Goal: Find contact information: Find contact information

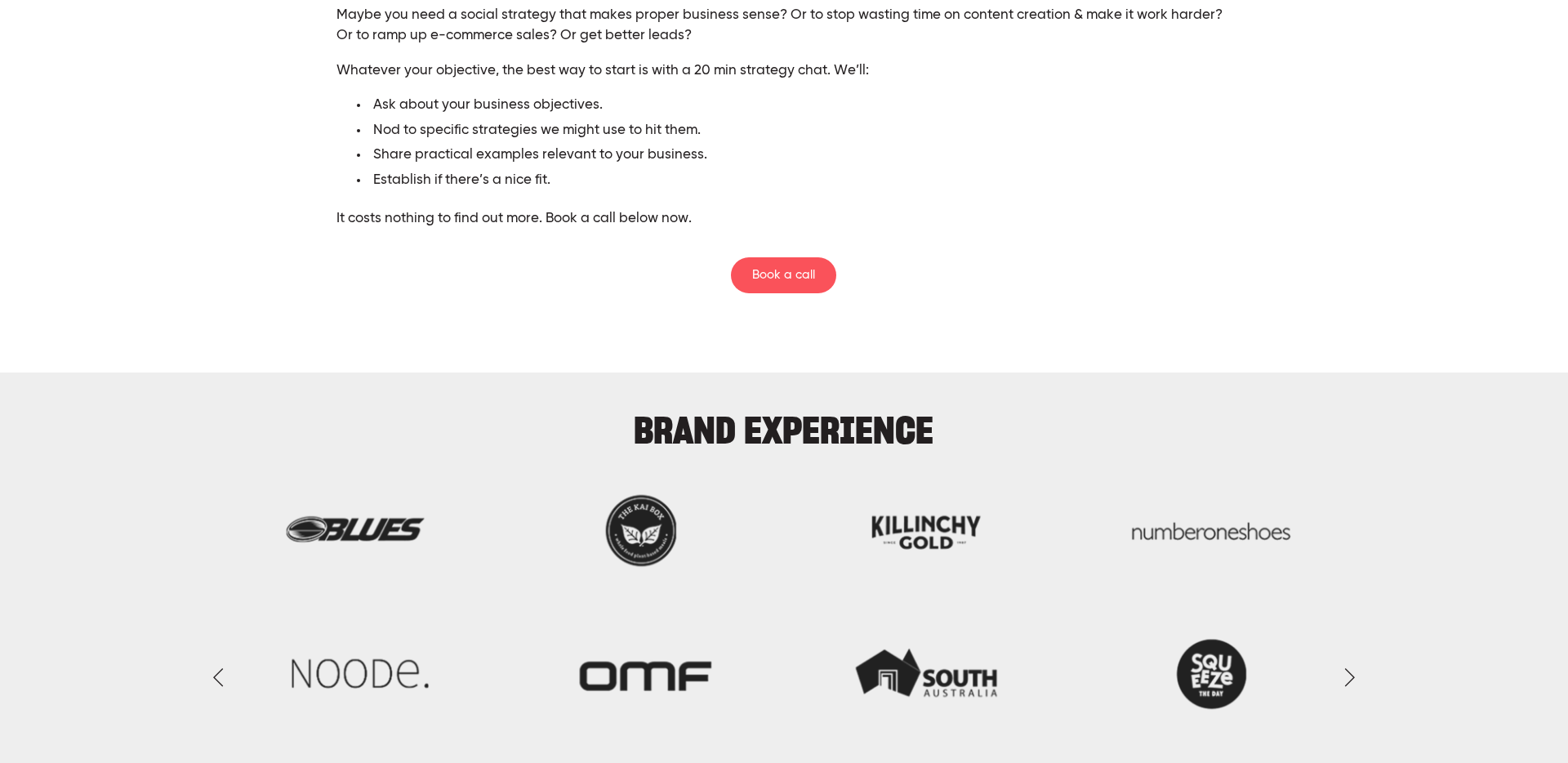
scroll to position [3893, 0]
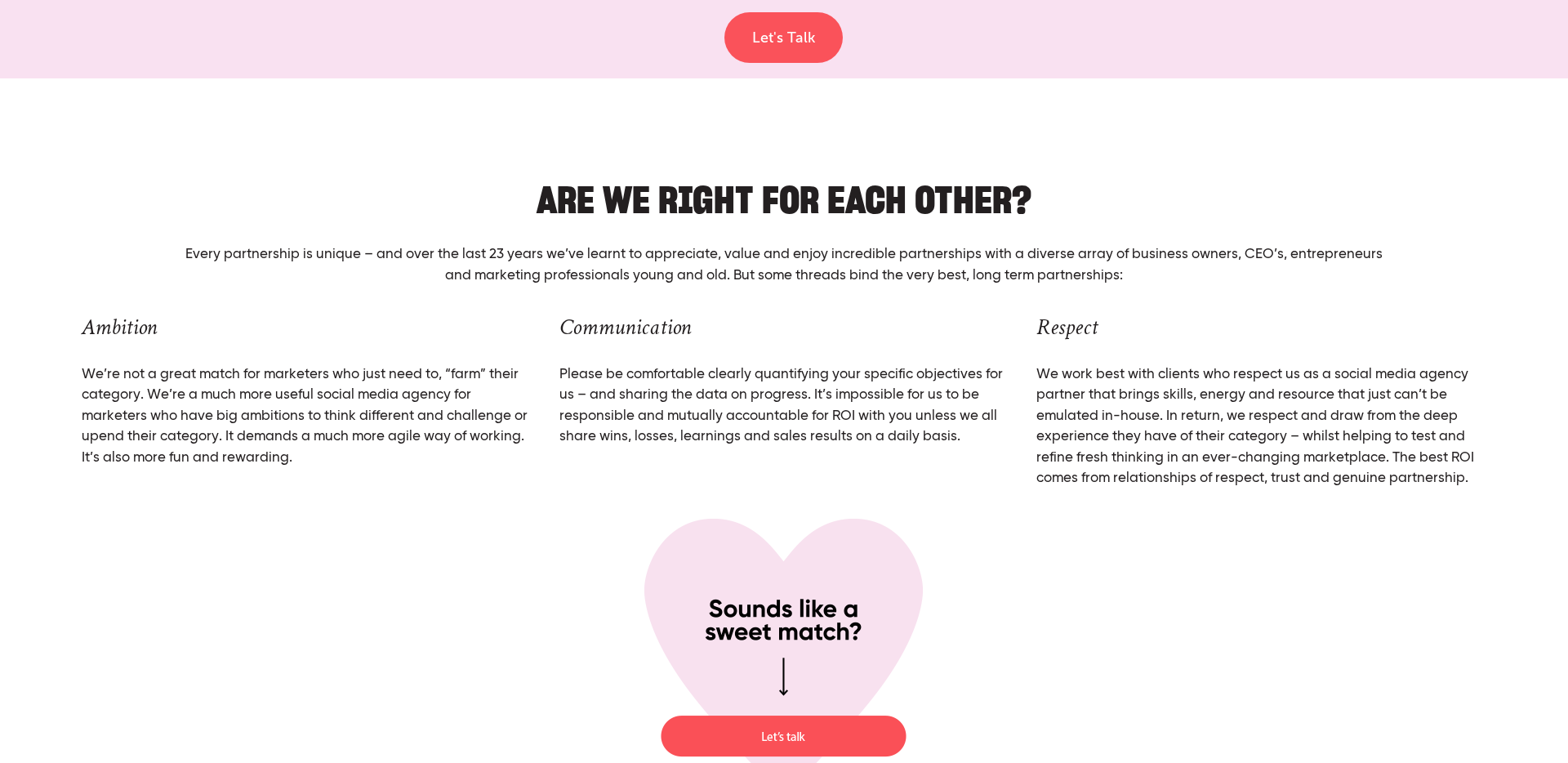
click at [254, 231] on div "Every partnership is unique – and over the last 23 years we’ve learnt to apprec…" at bounding box center [784, 265] width 1242 height 69
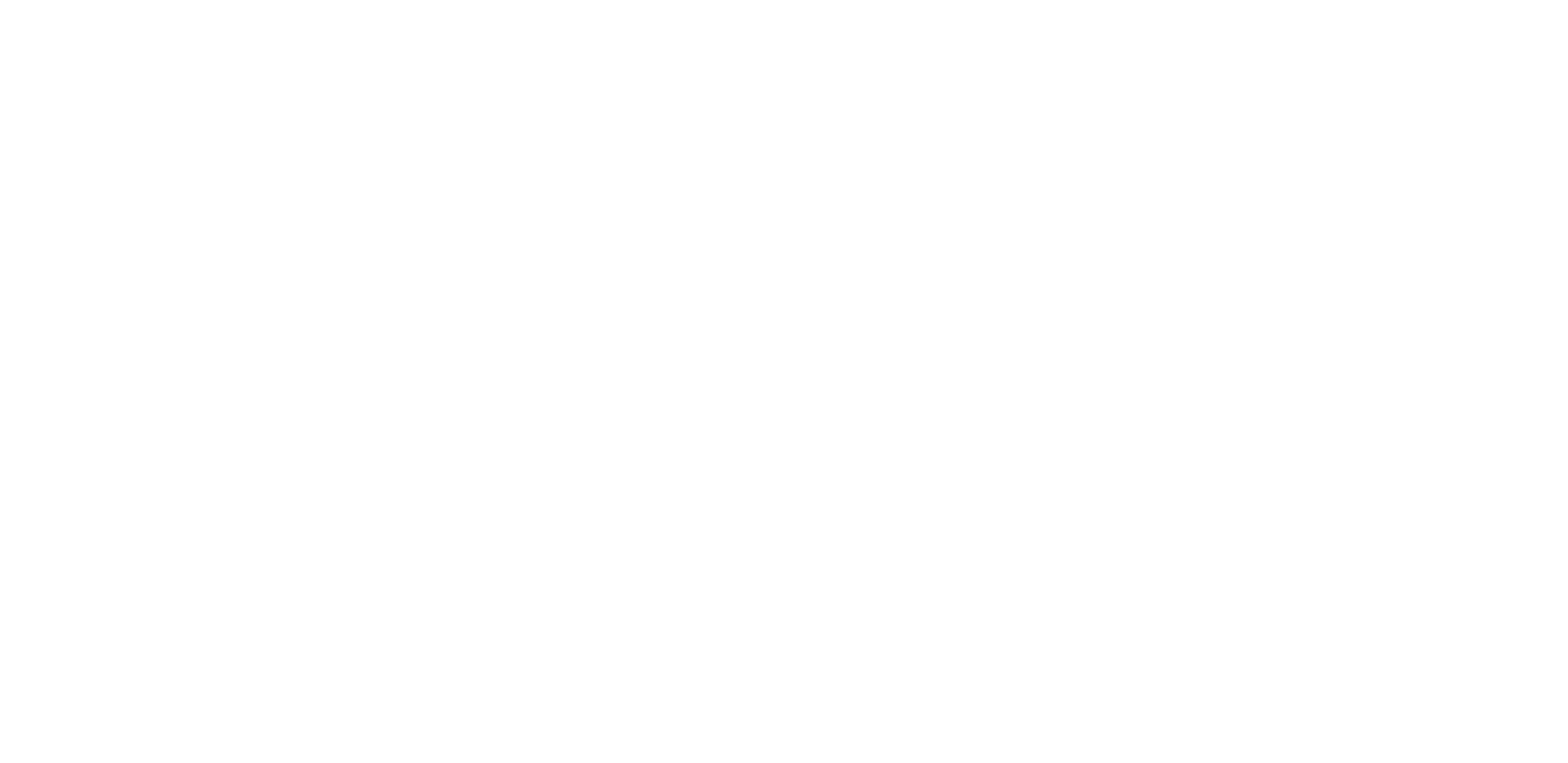
scroll to position [0, 0]
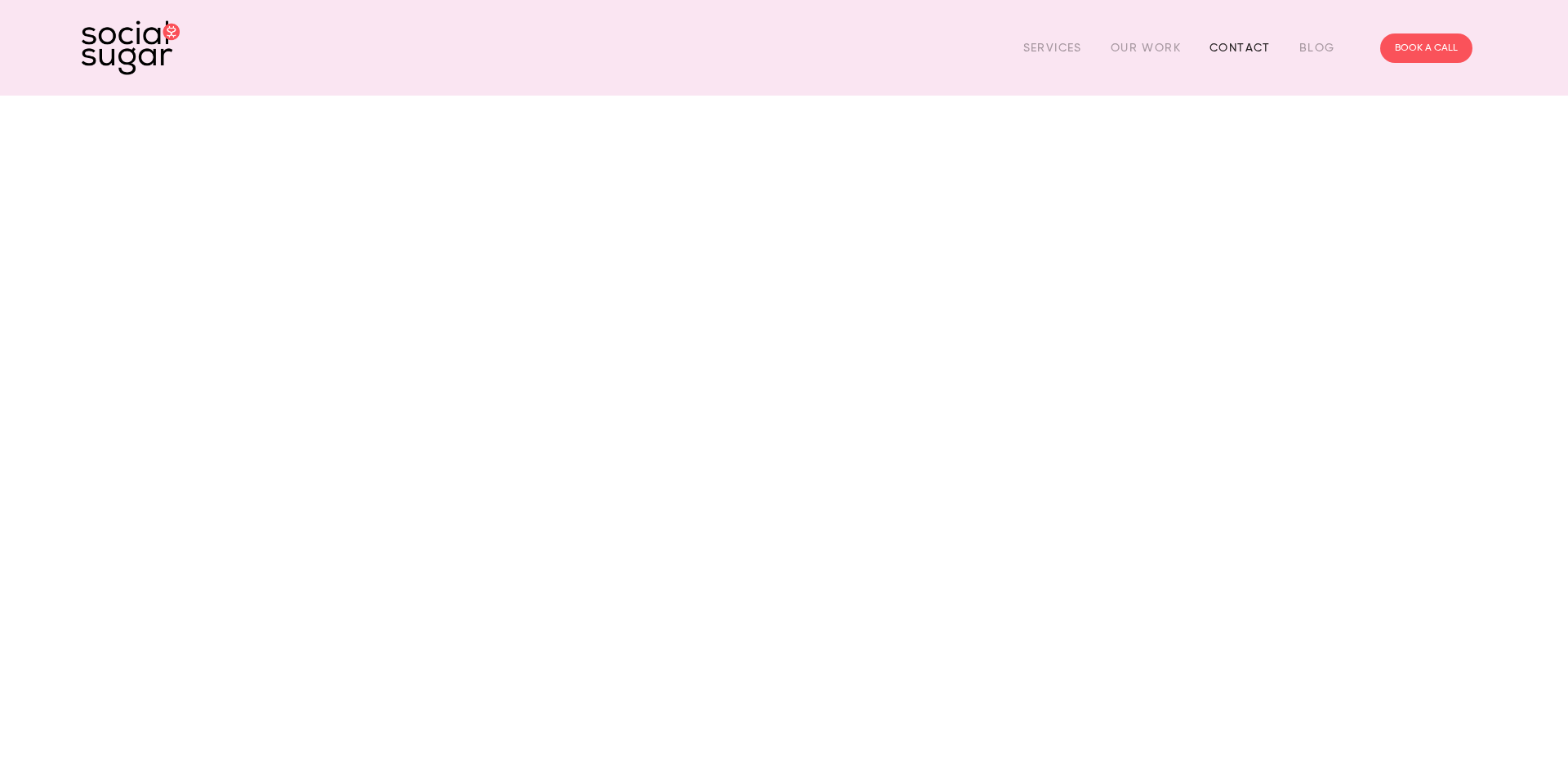
click at [1230, 55] on link "Contact" at bounding box center [1240, 47] width 61 height 26
